Goal: Information Seeking & Learning: Learn about a topic

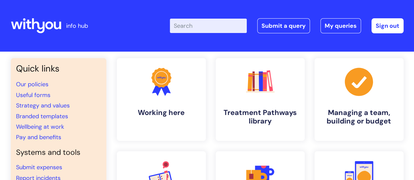
click at [195, 28] on input "Enter your search term here..." at bounding box center [208, 26] width 77 height 14
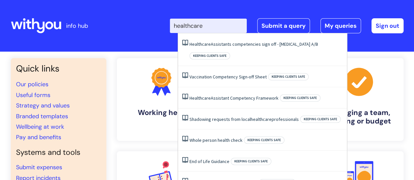
type input "healthcare"
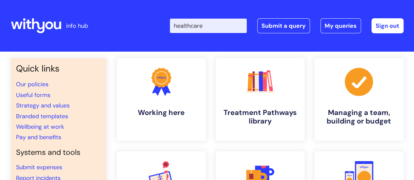
click at [159, 15] on div "Enter your search term here... healthcare Search Submit a query My queries Welc…" at bounding box center [255, 26] width 295 height 39
click at [20, 86] on link "Our policies" at bounding box center [32, 84] width 32 height 8
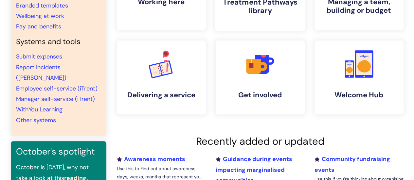
scroll to position [112, 0]
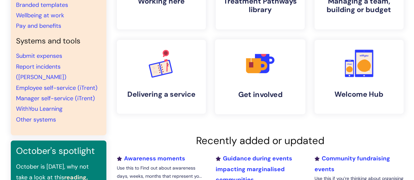
click at [247, 60] on icon at bounding box center [253, 65] width 15 height 15
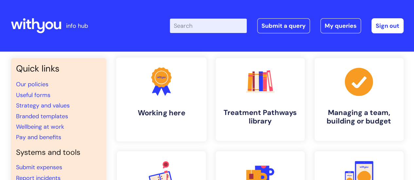
click at [191, 83] on link ".cls-1{fill:#f89b22;}.cls-1,.cls-2,.cls-3{stroke-width:0px;}.cls-2{fill:#2d3cff…" at bounding box center [161, 100] width 90 height 84
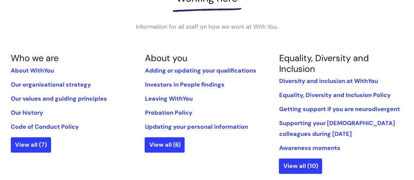
scroll to position [112, 0]
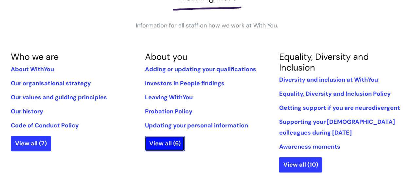
click at [175, 139] on link "View all (6)" at bounding box center [165, 143] width 40 height 15
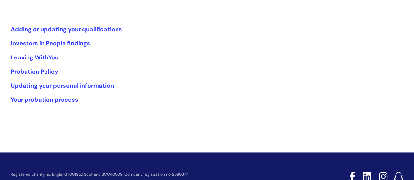
scroll to position [123, 0]
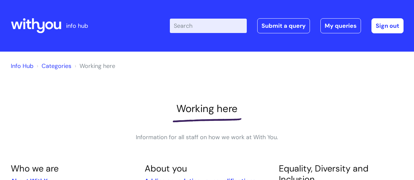
scroll to position [113, 0]
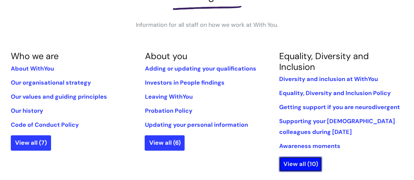
click at [298, 163] on link "View all (10)" at bounding box center [300, 164] width 43 height 15
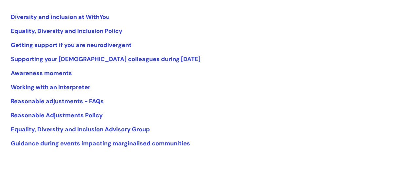
scroll to position [139, 0]
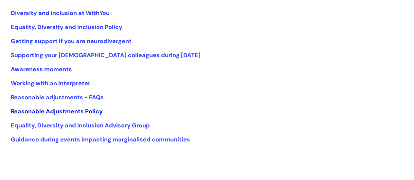
click at [52, 114] on link "Reasonable Adjustments Policy" at bounding box center [57, 112] width 92 height 8
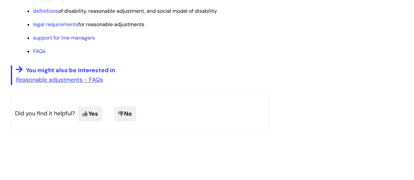
scroll to position [486, 0]
click at [64, 79] on link "Reasonable adjustments - FAQs" at bounding box center [59, 80] width 87 height 8
